Goal: Check status: Check status

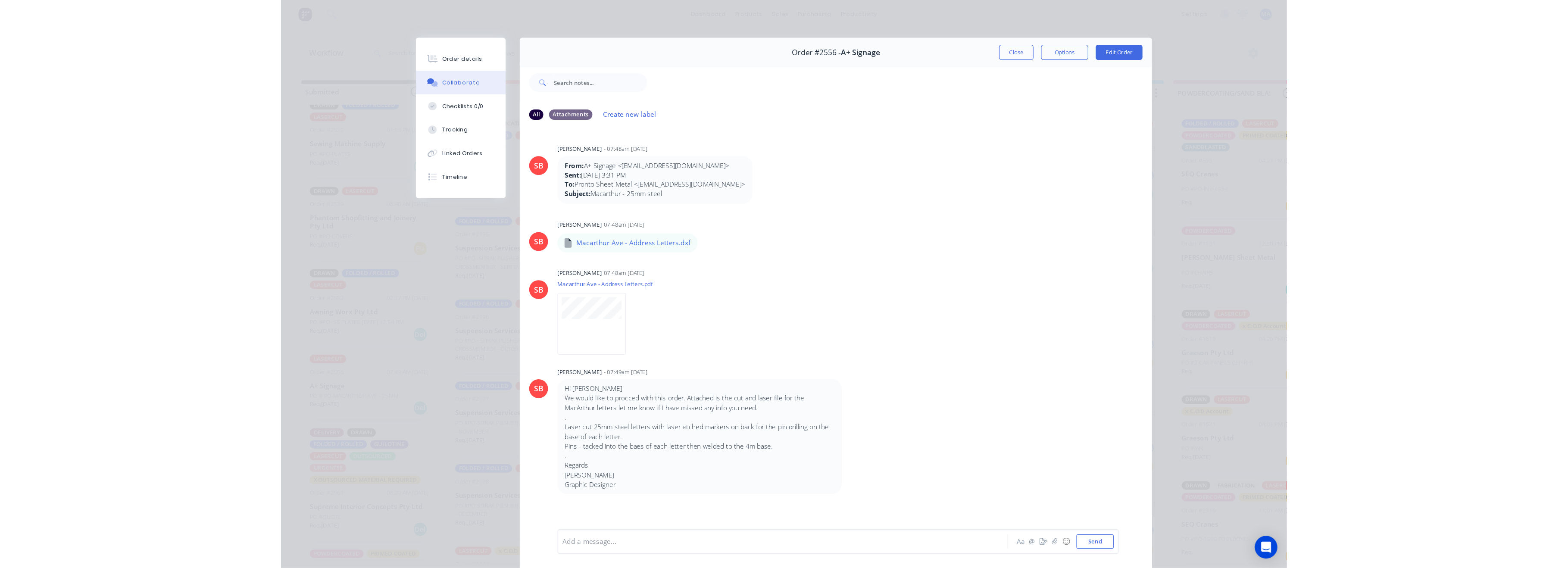
scroll to position [704, 0]
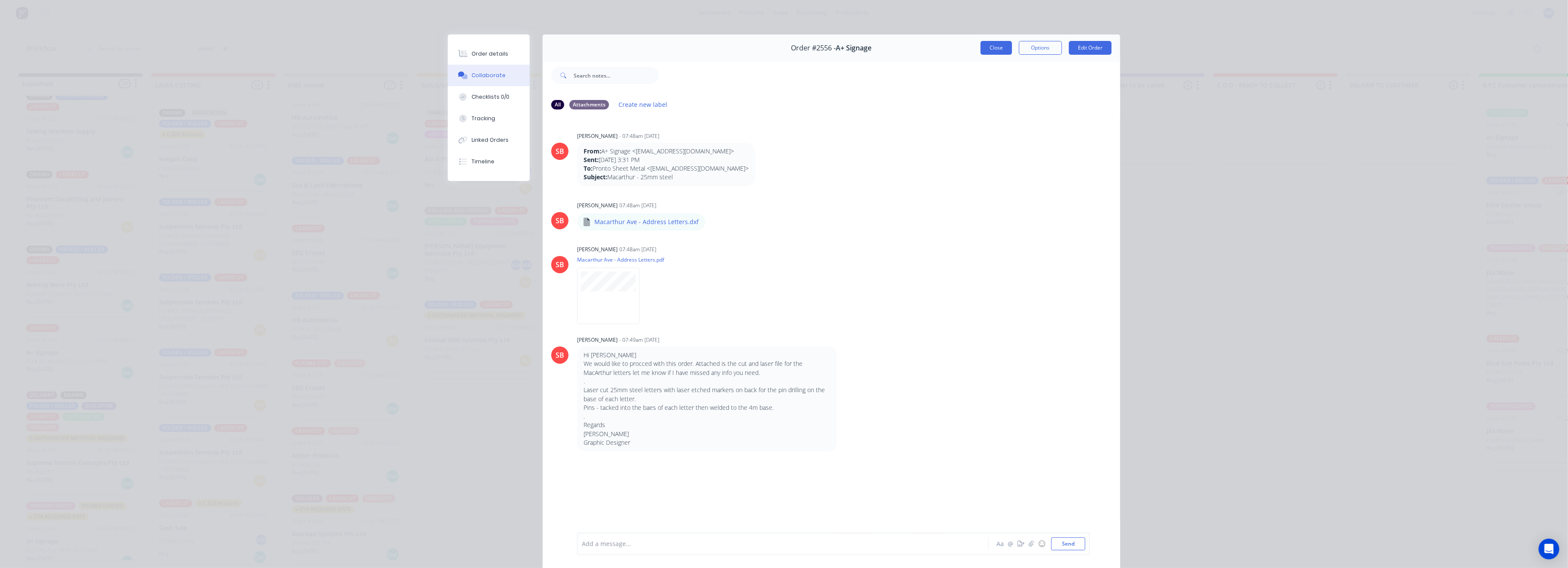
click at [919, 47] on button "Close" at bounding box center [997, 48] width 32 height 14
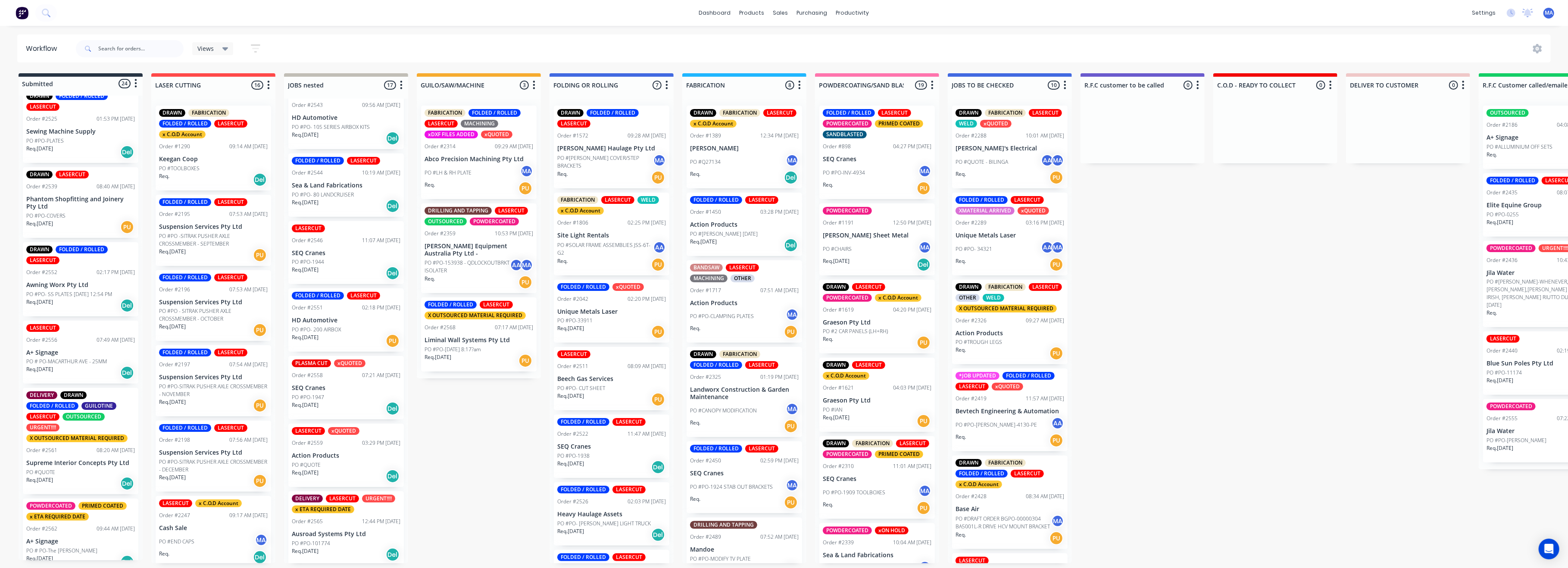
scroll to position [58, 0]
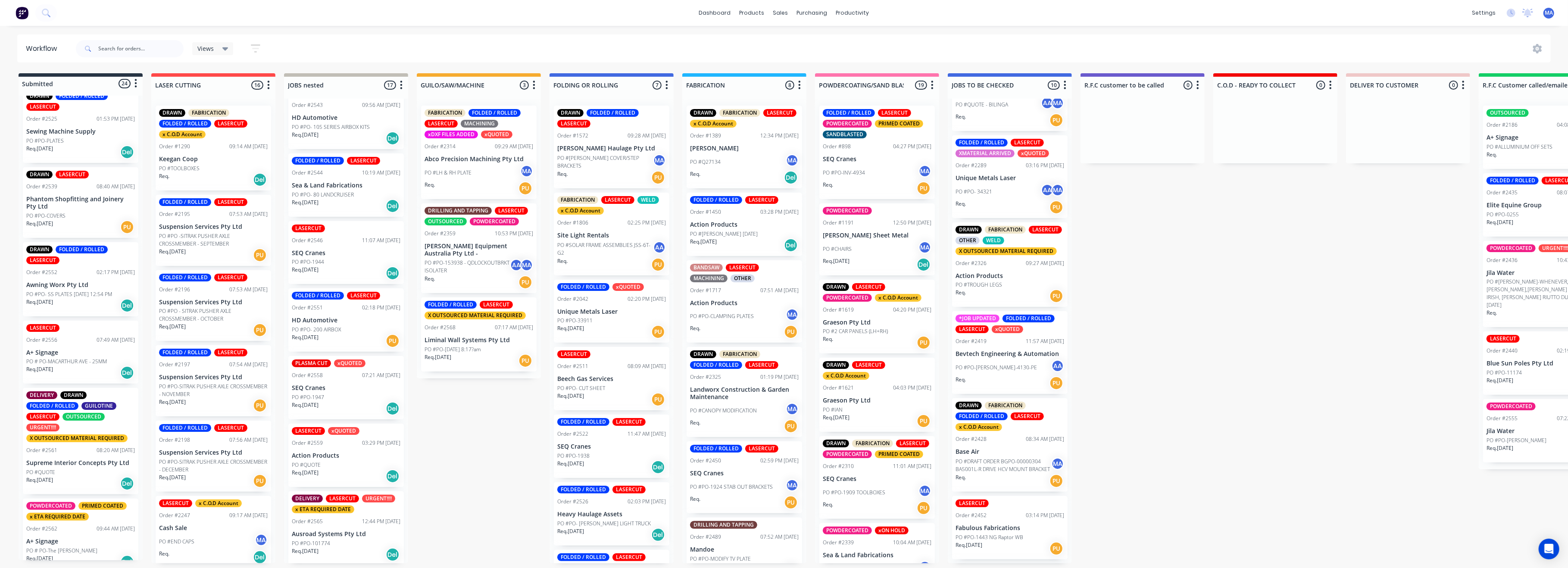
click at [919, 195] on div "PO #PO- 34321 AA MA" at bounding box center [1009, 192] width 109 height 17
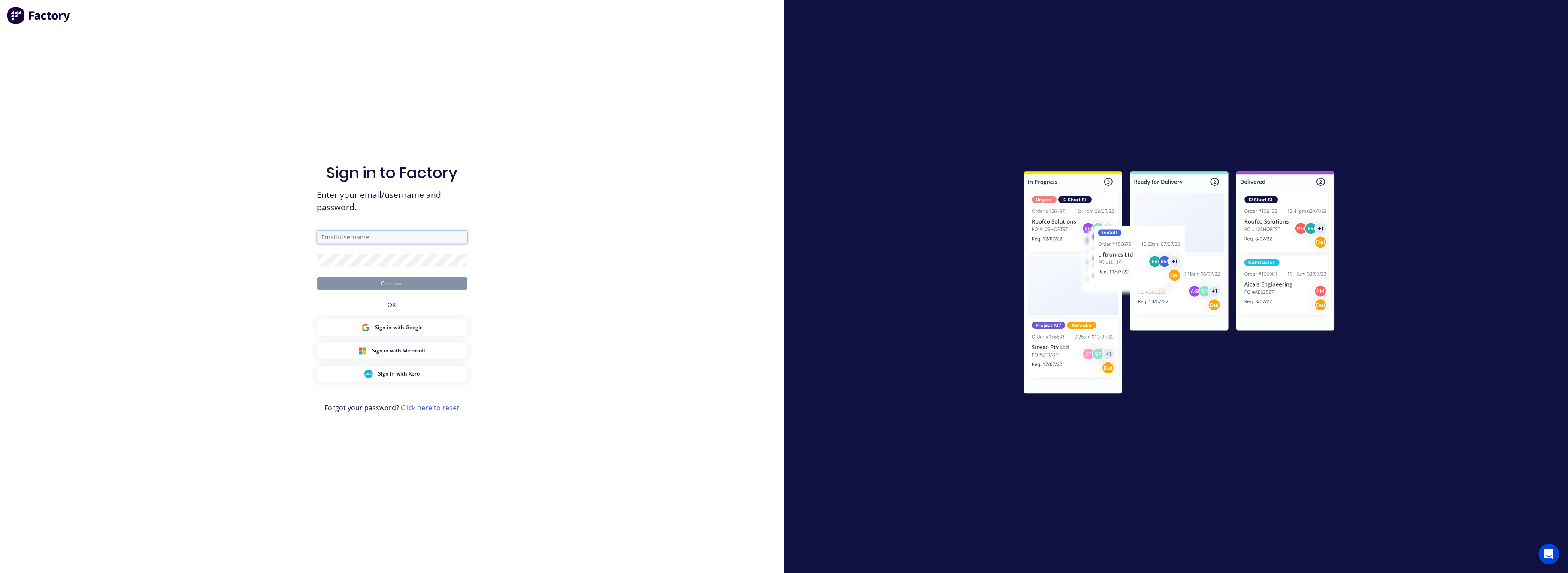
type input "[EMAIL_ADDRESS][DOMAIN_NAME]"
click at [357, 281] on button "Continue" at bounding box center [392, 283] width 150 height 13
